Goal: Task Accomplishment & Management: Manage account settings

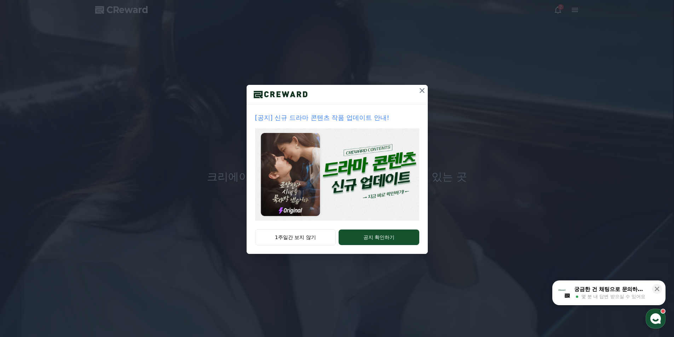
click at [421, 92] on icon at bounding box center [422, 90] width 8 height 8
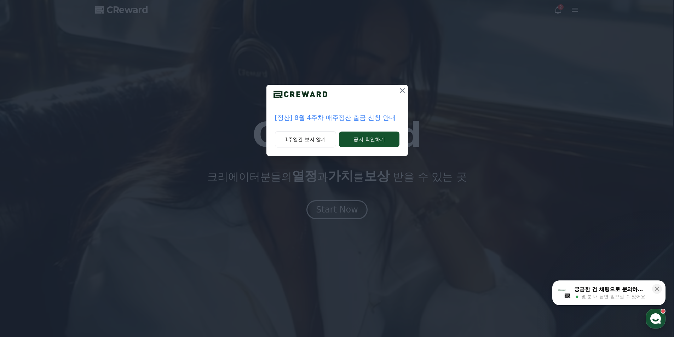
click at [402, 92] on icon at bounding box center [402, 90] width 8 height 8
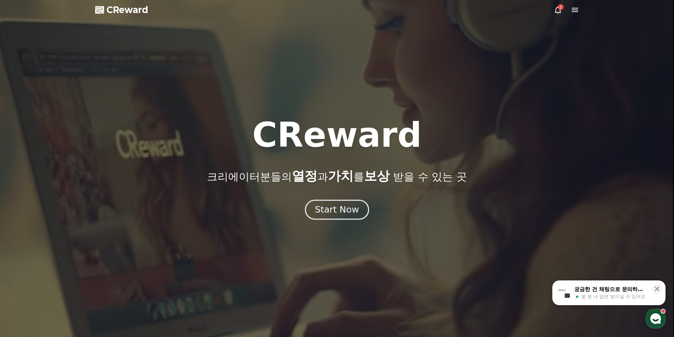
click at [327, 213] on div "Start Now" at bounding box center [337, 210] width 44 height 12
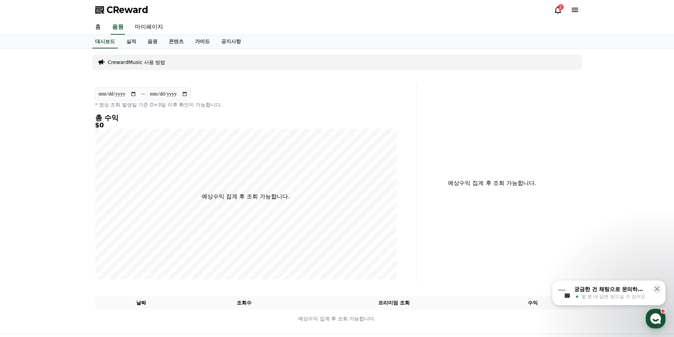
click at [198, 42] on link "가이드" at bounding box center [202, 41] width 26 height 13
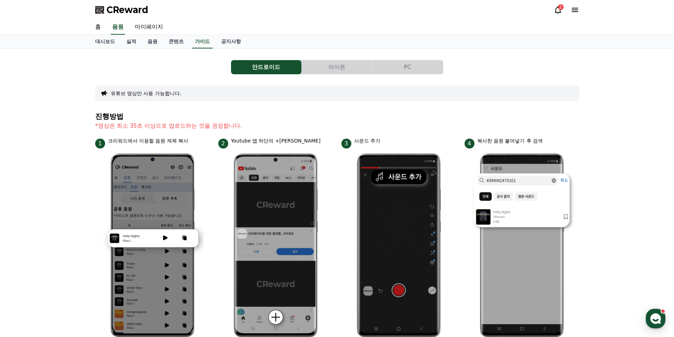
click at [404, 67] on button "PC" at bounding box center [408, 67] width 70 height 14
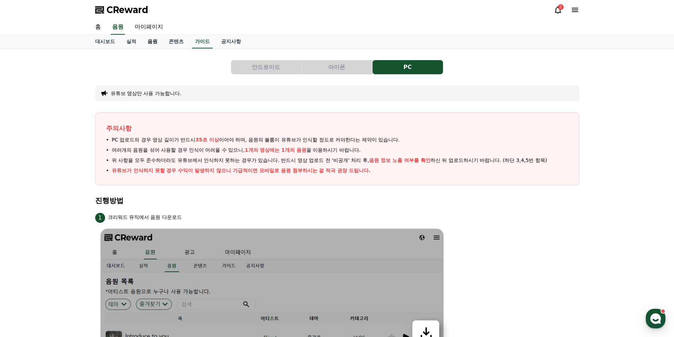
click at [149, 42] on link "음원" at bounding box center [152, 41] width 21 height 13
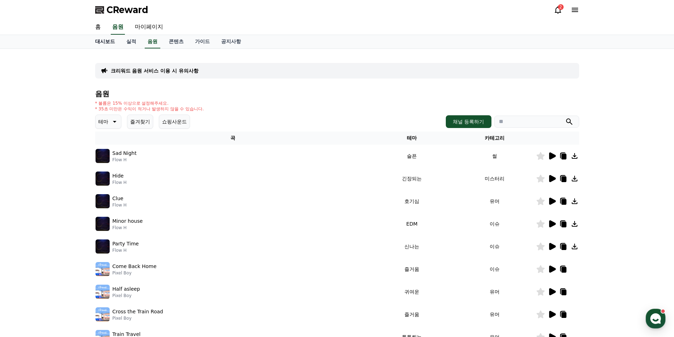
click at [104, 41] on link "대시보드" at bounding box center [105, 41] width 31 height 13
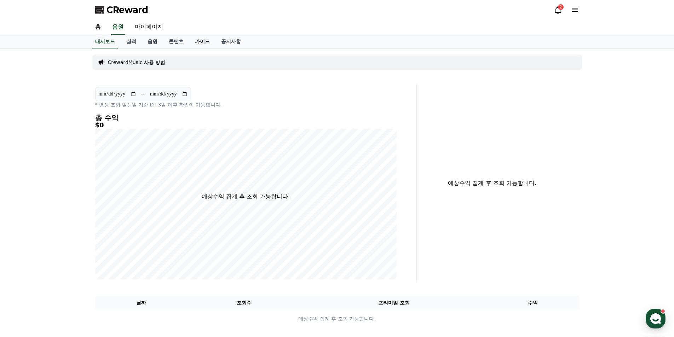
click at [206, 42] on link "가이드" at bounding box center [202, 41] width 26 height 13
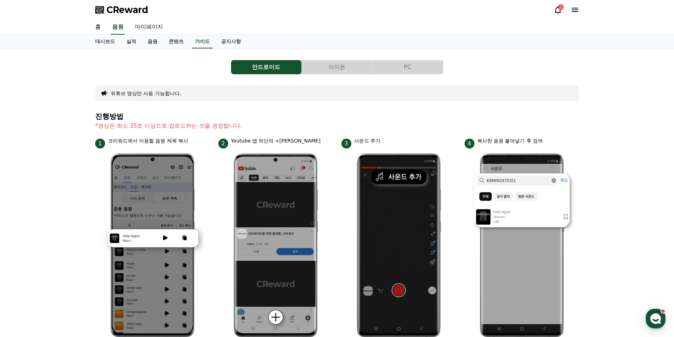
click at [144, 29] on link "마이페이지" at bounding box center [149, 27] width 40 height 15
select select "**********"
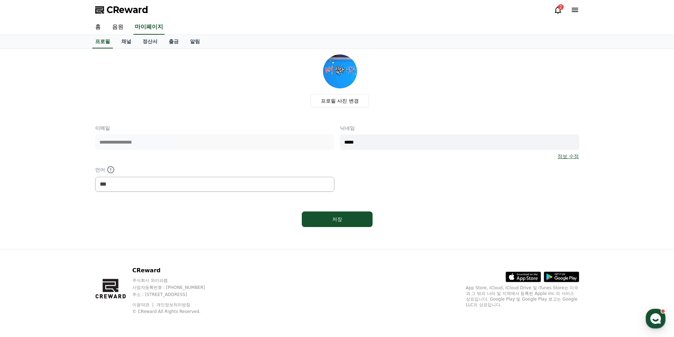
click at [119, 11] on span "CReward" at bounding box center [128, 9] width 42 height 11
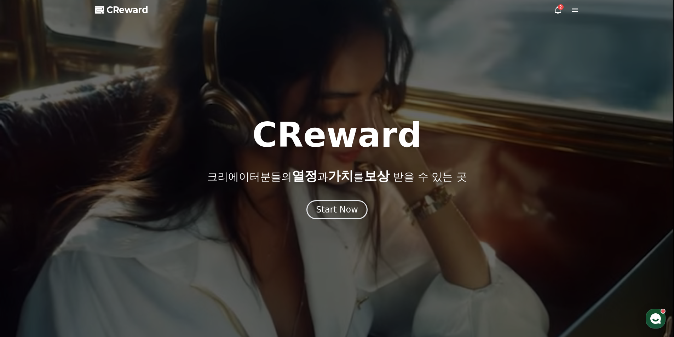
click at [557, 10] on icon at bounding box center [558, 10] width 8 height 8
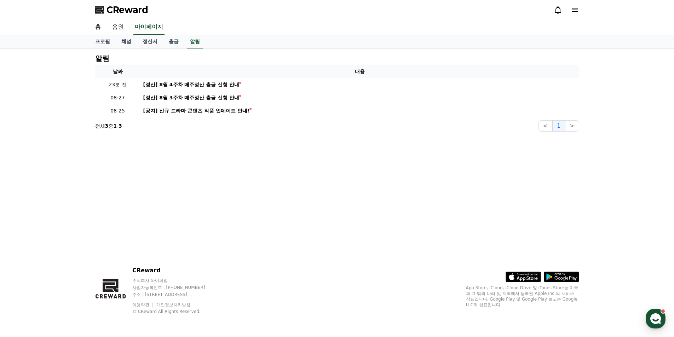
click at [576, 11] on icon at bounding box center [575, 10] width 8 height 8
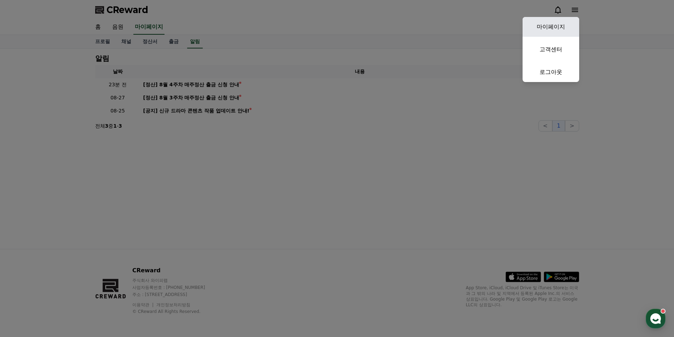
click at [539, 24] on link "마이페이지" at bounding box center [551, 27] width 57 height 20
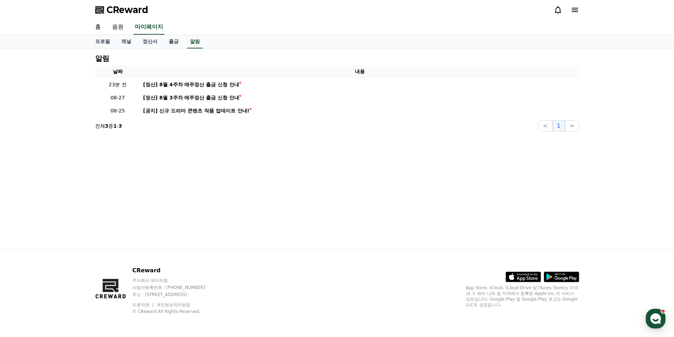
select select "**********"
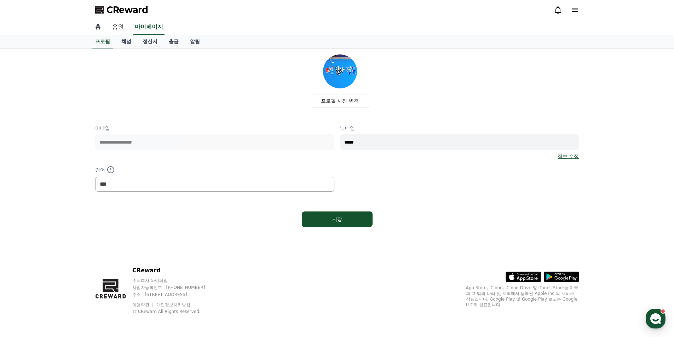
click at [98, 28] on link "홈" at bounding box center [98, 27] width 17 height 15
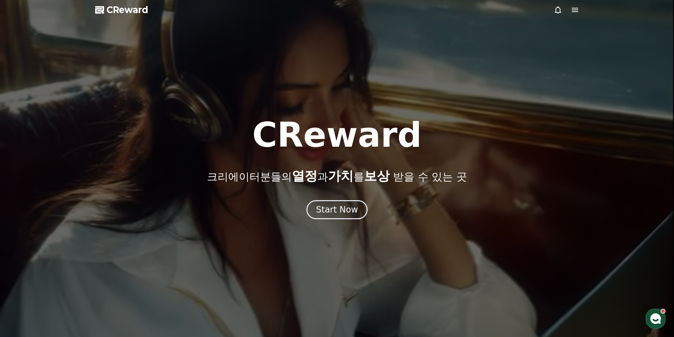
click at [117, 12] on span "CReward" at bounding box center [128, 9] width 42 height 11
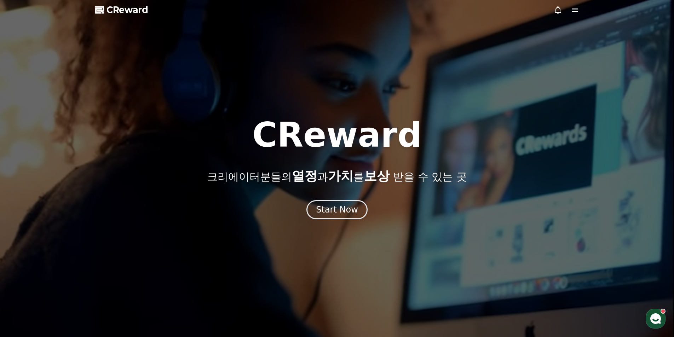
click at [577, 11] on icon at bounding box center [575, 10] width 8 height 8
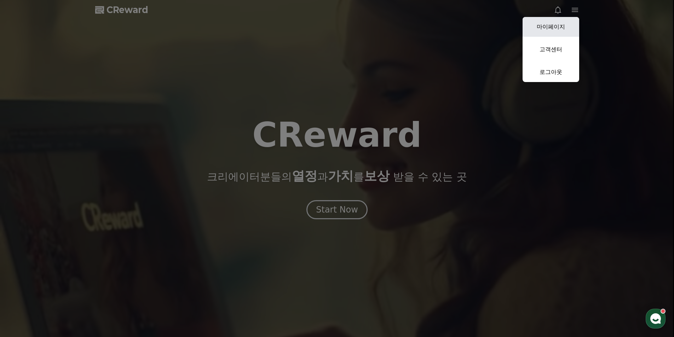
click at [566, 22] on link "마이페이지" at bounding box center [551, 27] width 57 height 20
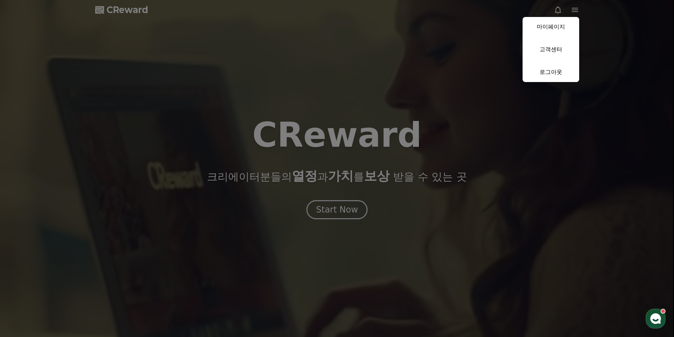
select select "**********"
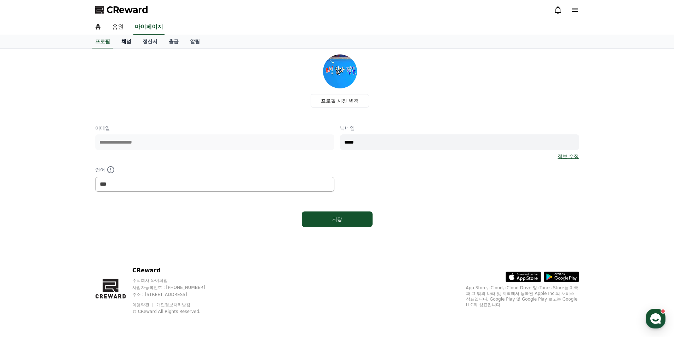
click at [122, 39] on link "채널" at bounding box center [126, 41] width 21 height 13
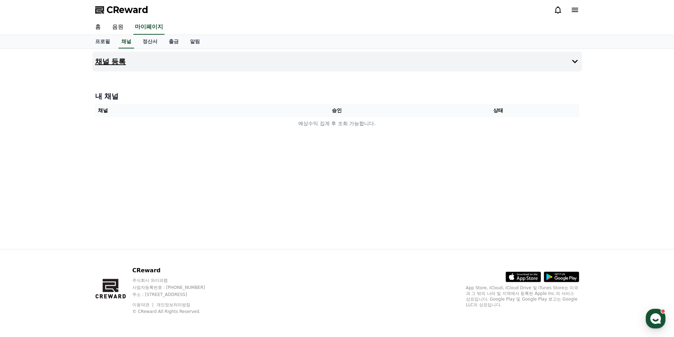
click at [350, 62] on button "채널 등록" at bounding box center [337, 62] width 490 height 20
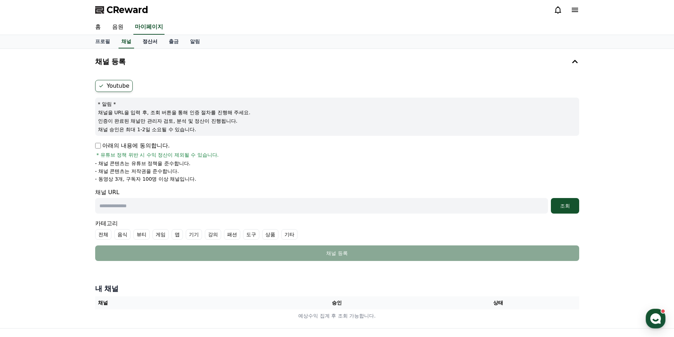
click at [148, 42] on link "정산서" at bounding box center [150, 41] width 26 height 13
